Goal: Task Accomplishment & Management: Manage account settings

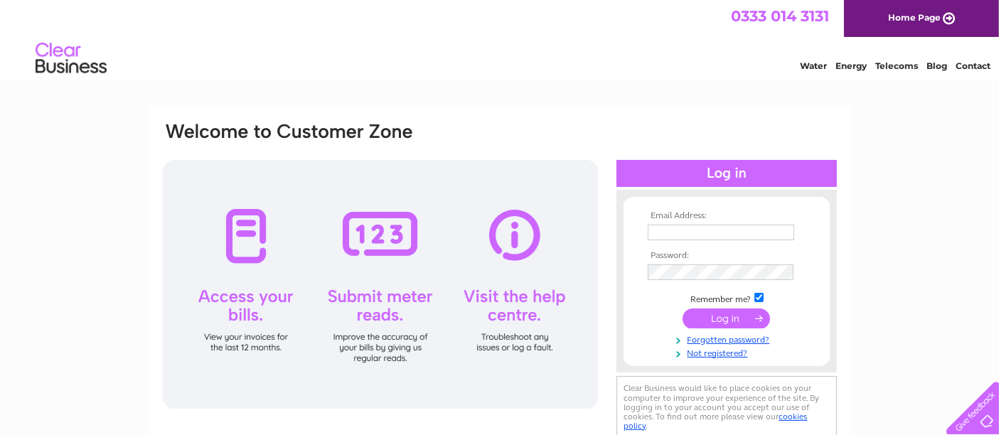
type input "dallas@thedeadgoodshop.com"
click at [706, 322] on input "submit" at bounding box center [726, 319] width 87 height 20
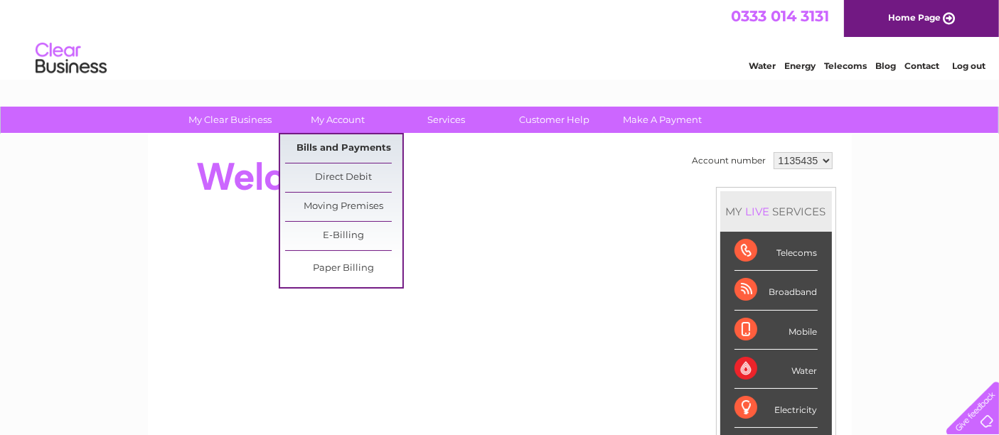
click at [357, 147] on link "Bills and Payments" at bounding box center [343, 148] width 117 height 28
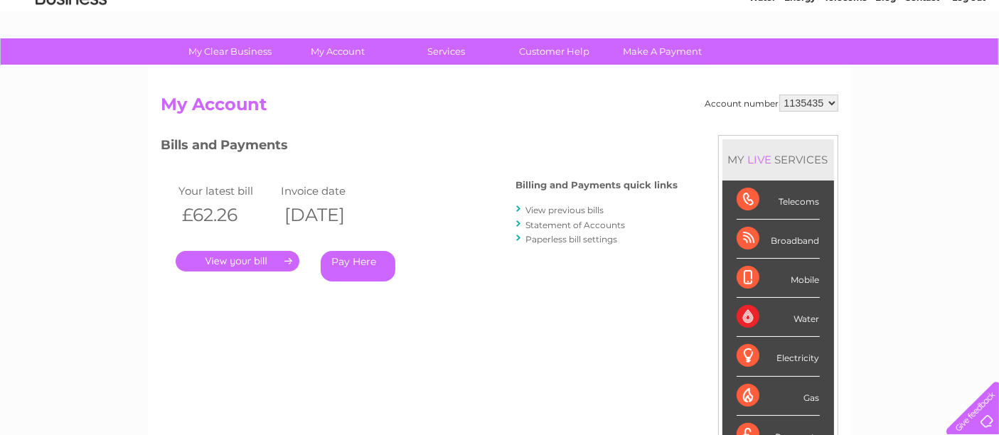
scroll to position [158, 0]
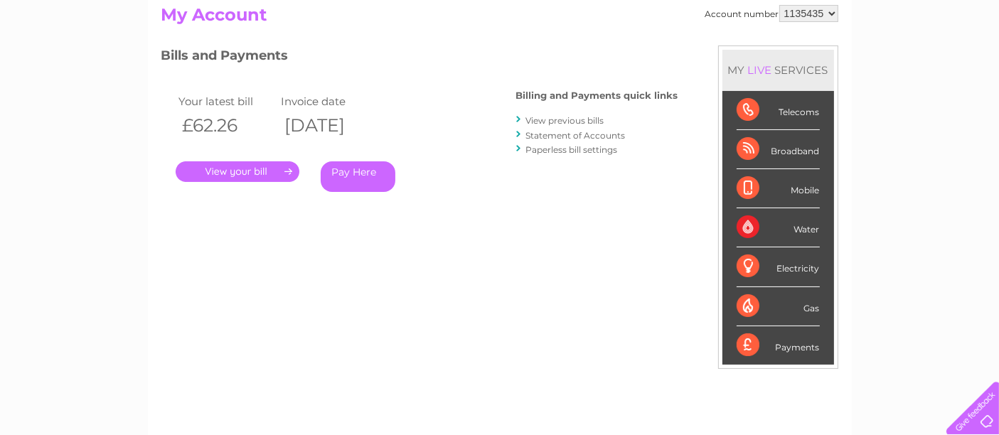
click at [245, 168] on link "." at bounding box center [238, 171] width 124 height 21
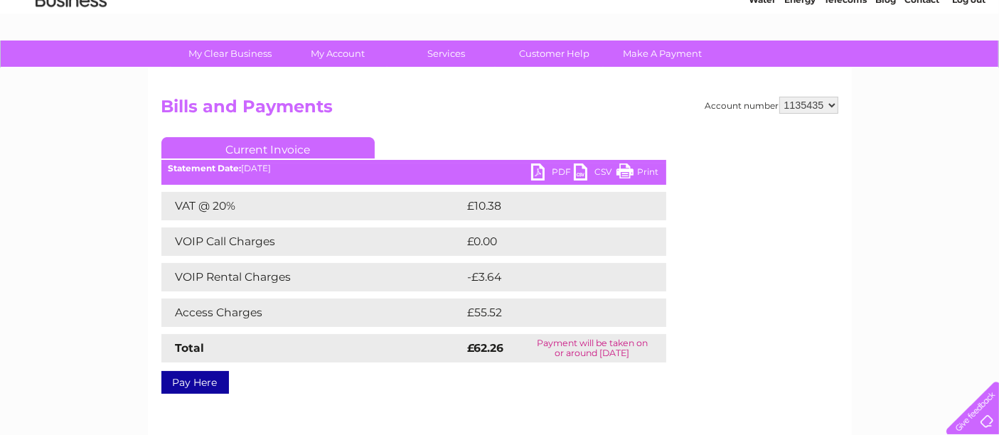
scroll to position [158, 0]
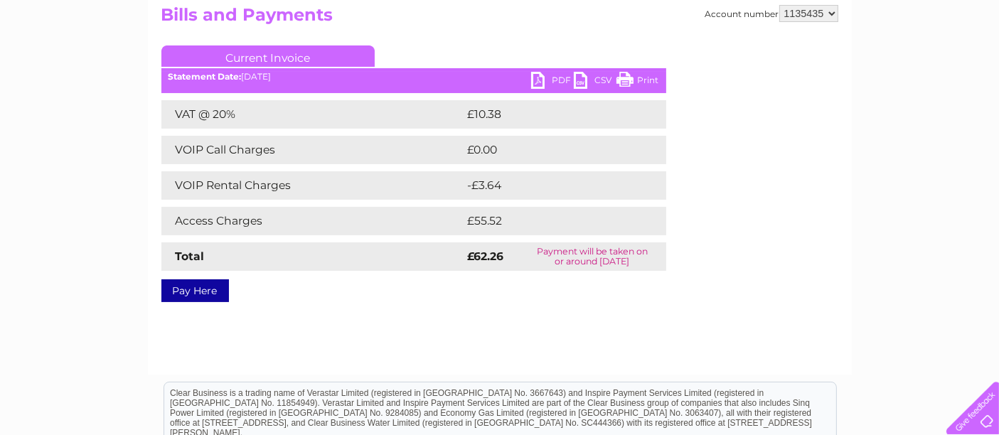
click at [538, 76] on link "PDF" at bounding box center [552, 82] width 43 height 21
